Goal: Transaction & Acquisition: Purchase product/service

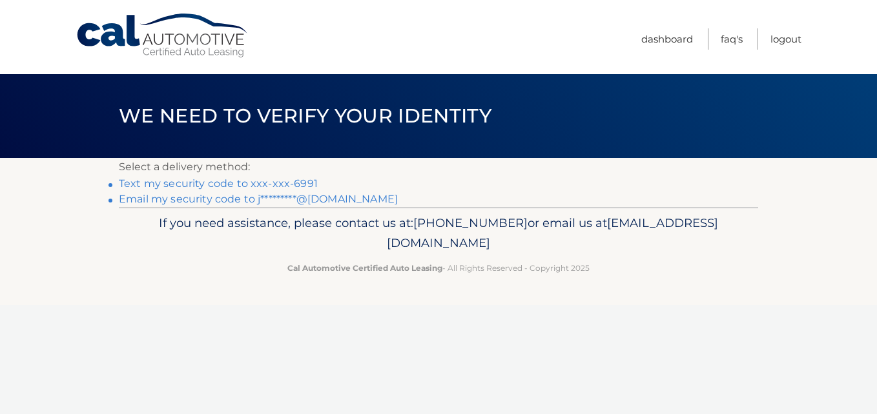
click at [287, 181] on link "Text my security code to xxx-xxx-6991" at bounding box center [218, 184] width 199 height 12
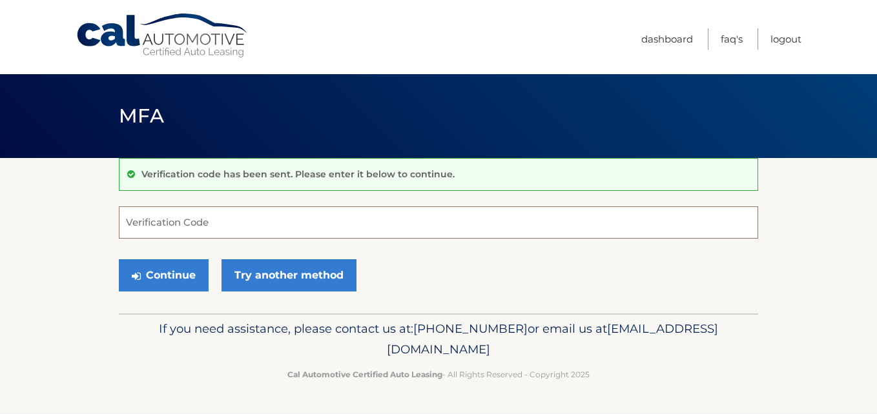
click at [234, 220] on input "Verification Code" at bounding box center [438, 223] width 639 height 32
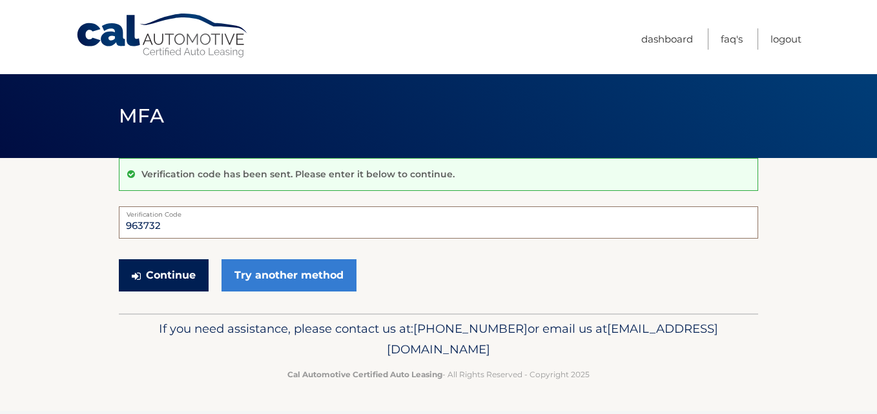
type input "963732"
click at [179, 276] on button "Continue" at bounding box center [164, 276] width 90 height 32
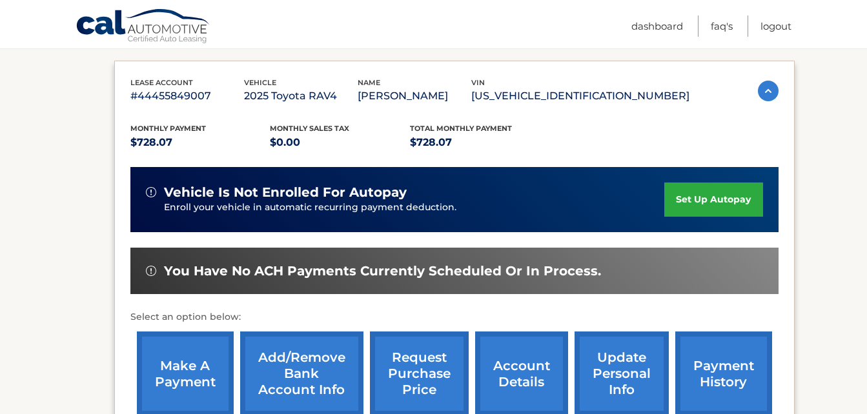
scroll to position [232, 0]
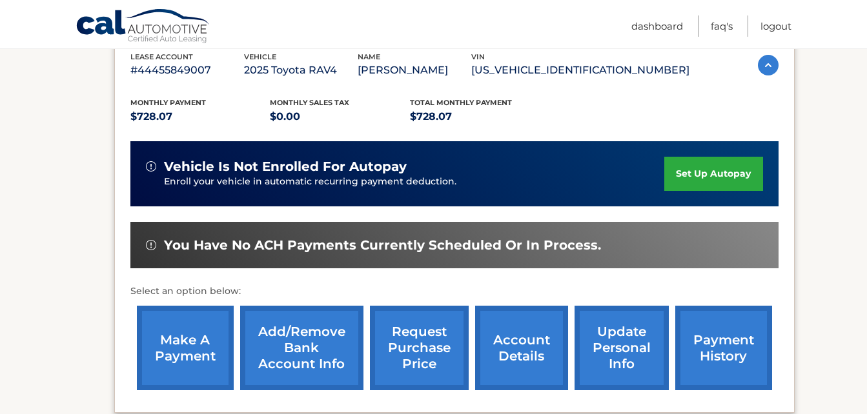
click at [199, 356] on link "make a payment" at bounding box center [185, 348] width 97 height 85
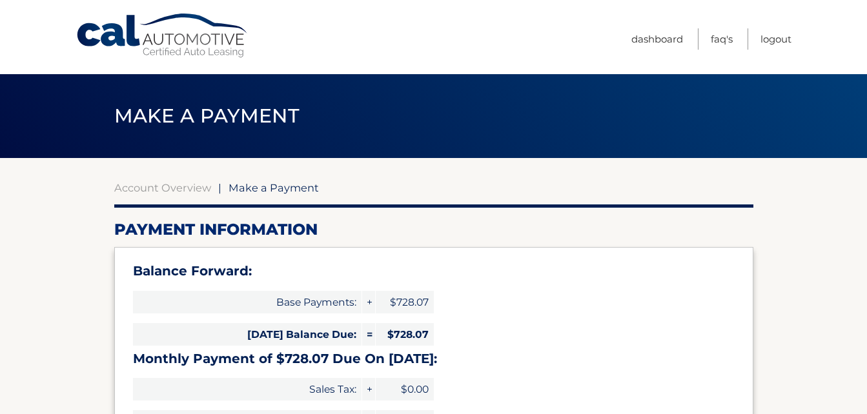
select select "ZWI2Zjc4M2QtNzdkMC00MmRlLTg3OTMtMzA2N2ZjM2ZmZTk3"
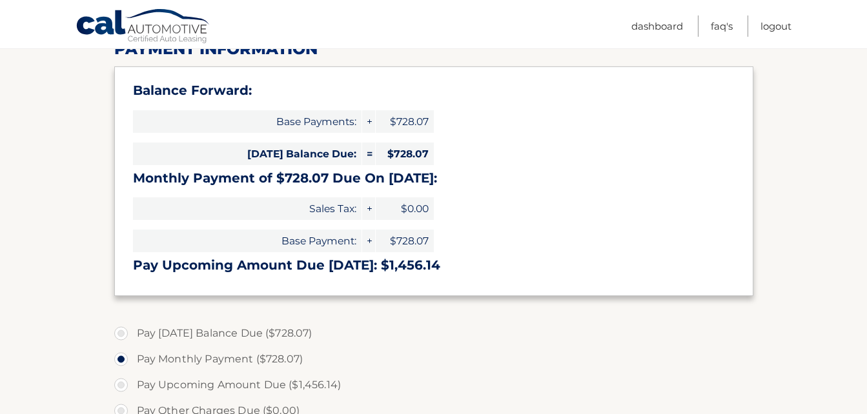
scroll to position [241, 0]
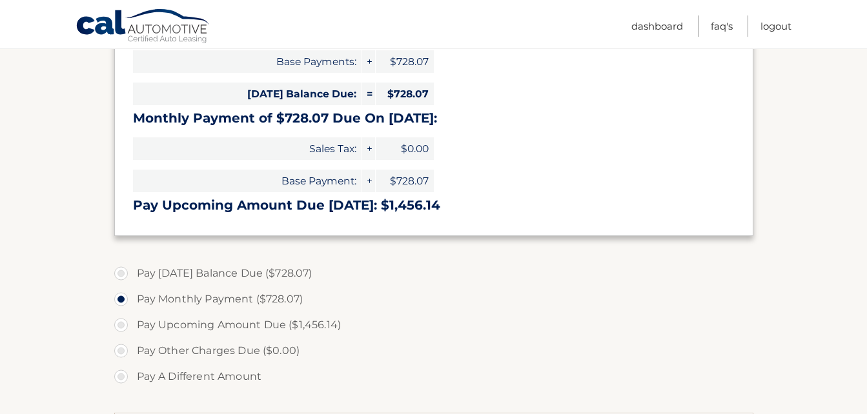
click at [125, 271] on label "Pay Today's Balance Due ($728.07)" at bounding box center [433, 274] width 639 height 26
click at [125, 271] on input "Pay Today's Balance Due ($728.07)" at bounding box center [125, 271] width 13 height 21
radio input "true"
click at [659, 25] on link "Dashboard" at bounding box center [657, 25] width 52 height 21
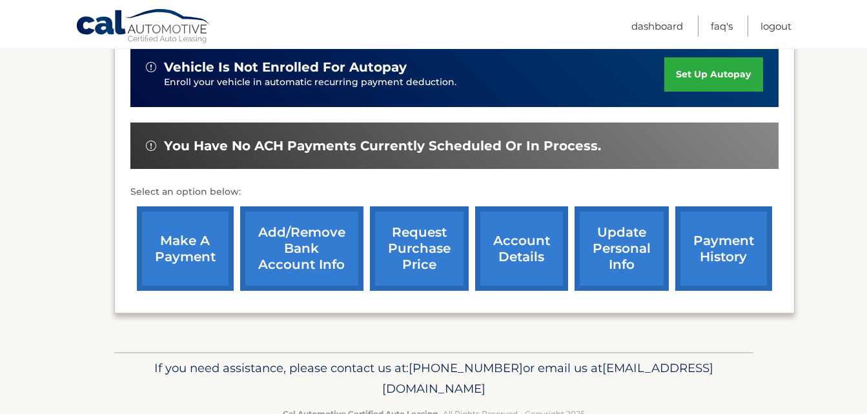
scroll to position [344, 0]
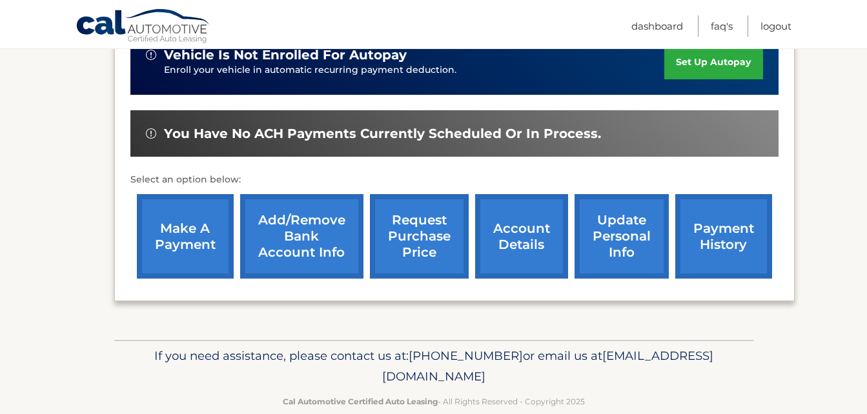
click at [174, 238] on link "make a payment" at bounding box center [185, 236] width 97 height 85
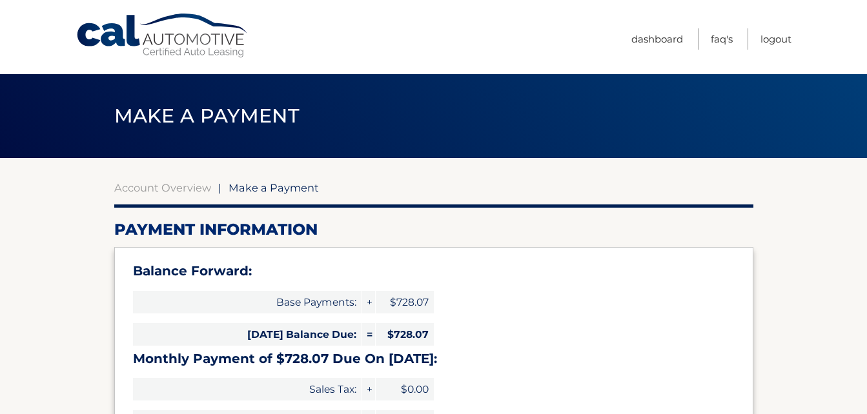
select select "ZWI2Zjc4M2QtNzdkMC00MmRlLTg3OTMtMzA2N2ZjM2ZmZTk3"
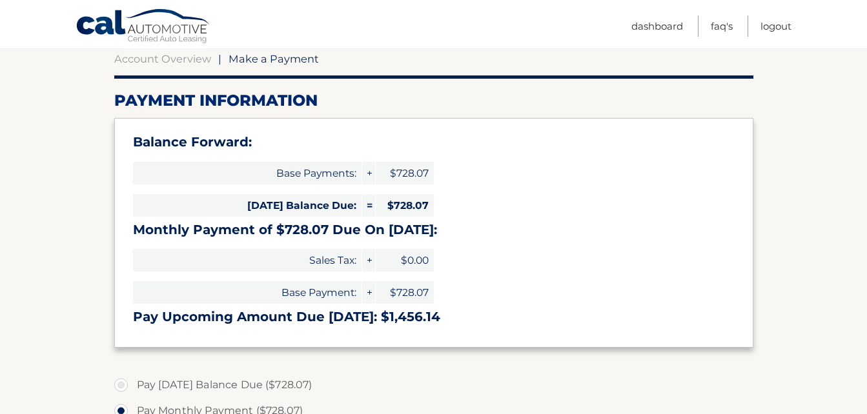
scroll to position [189, 0]
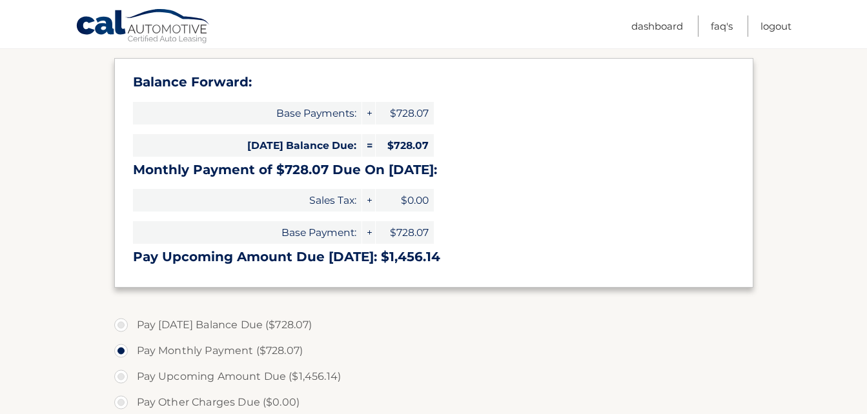
click at [119, 322] on label "Pay Today's Balance Due ($728.07)" at bounding box center [433, 325] width 639 height 26
click at [119, 322] on input "Pay Today's Balance Due ($728.07)" at bounding box center [125, 322] width 13 height 21
radio input "true"
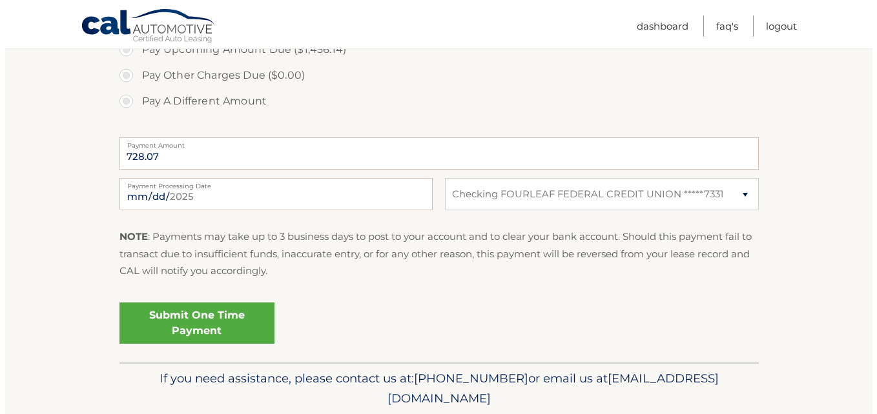
scroll to position [542, 0]
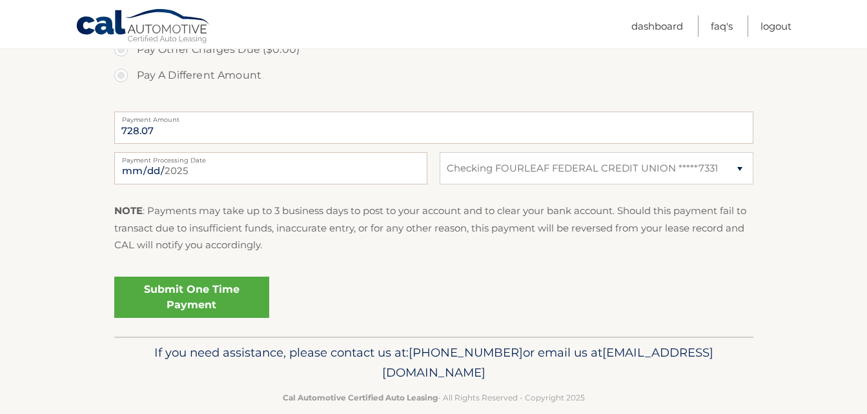
click at [203, 305] on link "Submit One Time Payment" at bounding box center [191, 297] width 155 height 41
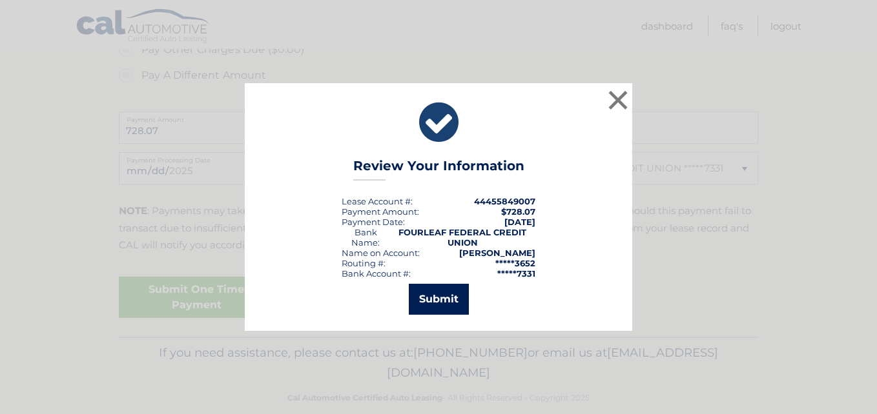
click at [436, 309] on button "Submit" at bounding box center [439, 299] width 60 height 31
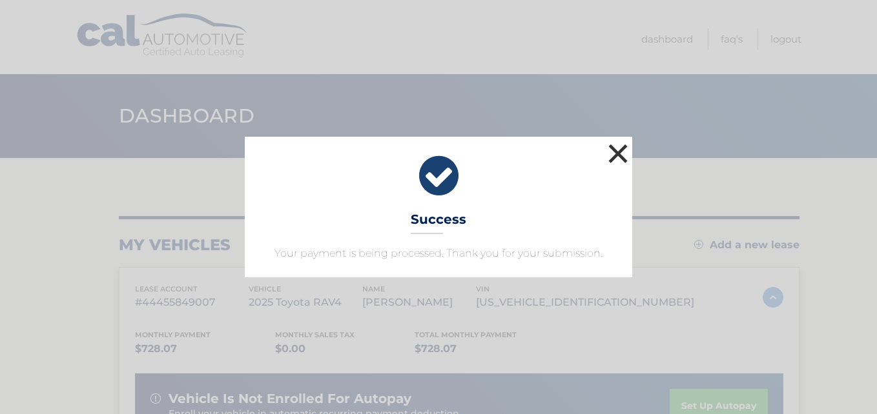
click at [614, 156] on button "×" at bounding box center [618, 154] width 26 height 26
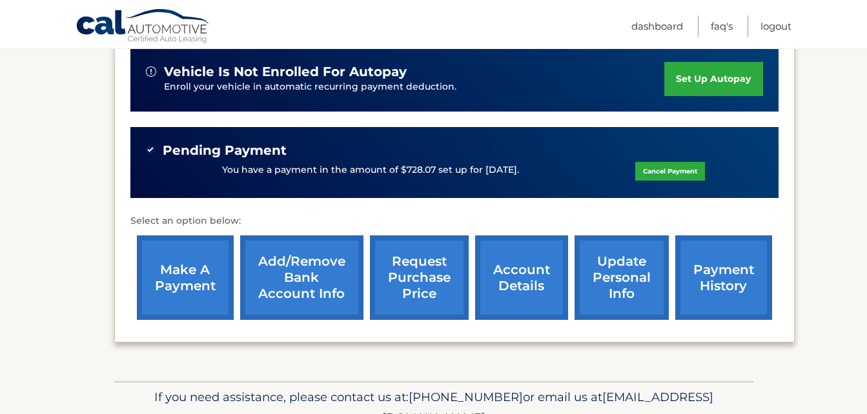
scroll to position [393, 0]
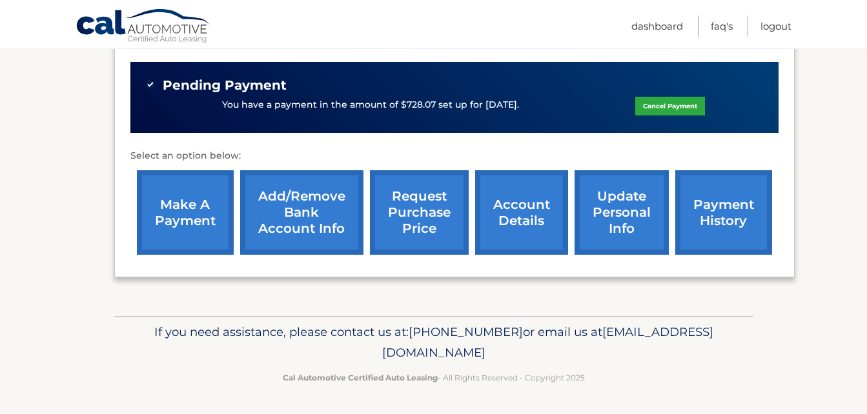
click at [738, 228] on link "payment history" at bounding box center [723, 212] width 97 height 85
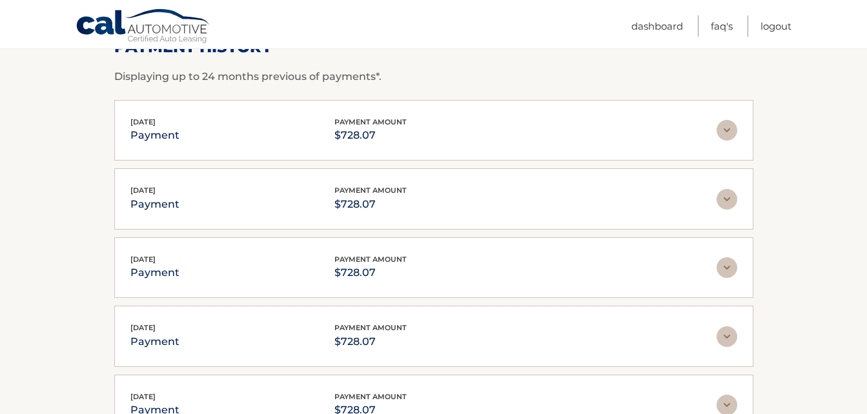
scroll to position [318, 0]
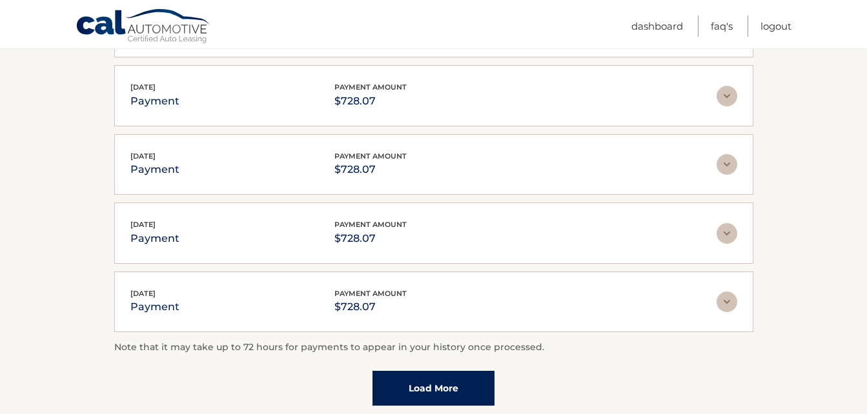
click at [451, 387] on link "Load More" at bounding box center [434, 388] width 122 height 35
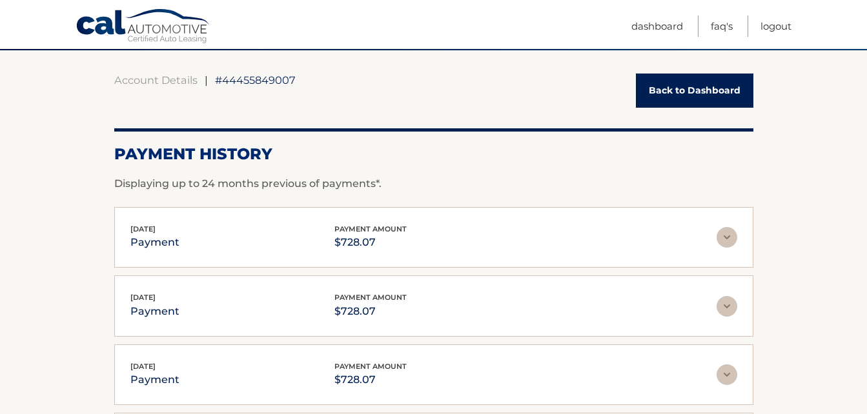
scroll to position [105, 0]
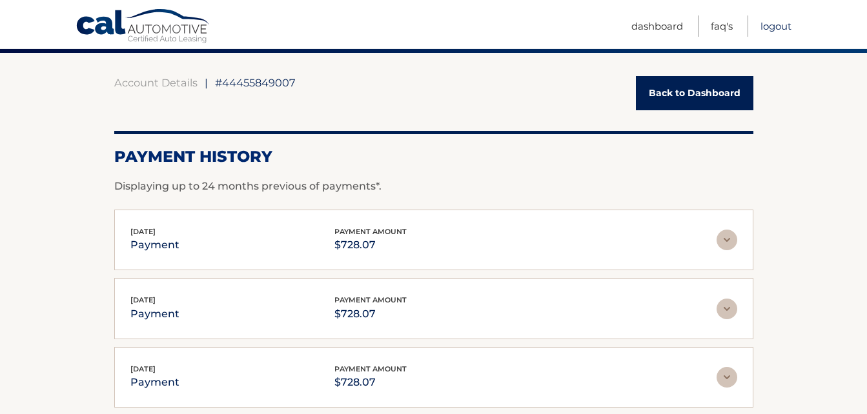
click at [778, 24] on link "Logout" at bounding box center [776, 25] width 31 height 21
